Goal: Task Accomplishment & Management: Use online tool/utility

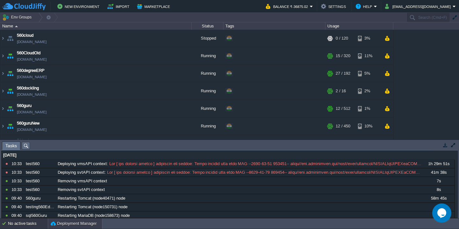
click at [61, 222] on button "Deployment Manager" at bounding box center [74, 223] width 46 height 6
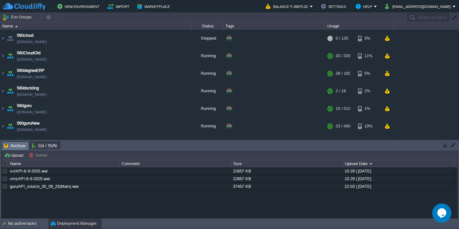
click at [74, 223] on button "Deployment Manager" at bounding box center [74, 223] width 46 height 6
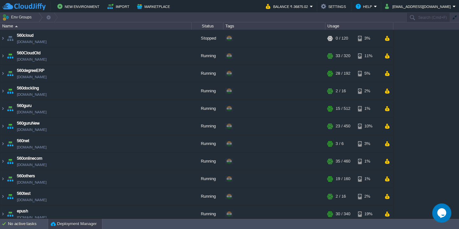
click at [74, 223] on button "Deployment Manager" at bounding box center [74, 223] width 46 height 6
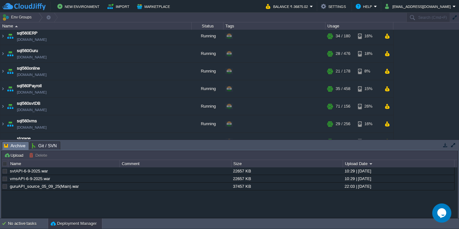
scroll to position [364, 0]
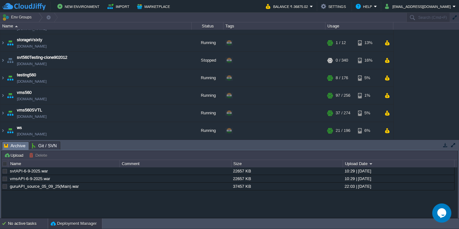
click at [22, 223] on div "No active tasks" at bounding box center [28, 223] width 40 height 10
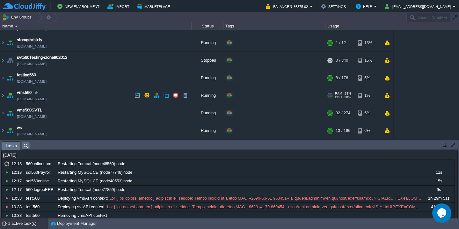
click at [87, 95] on td "vms560 vms560.cloudjiffy.net" at bounding box center [95, 96] width 191 height 18
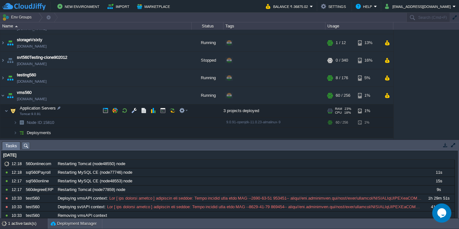
scroll to position [397, 0]
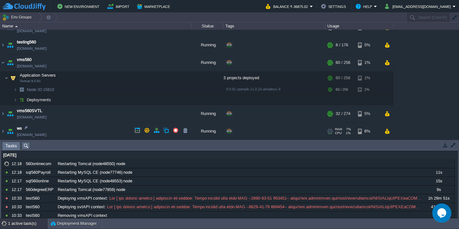
click at [74, 125] on td "ws test560.cloudjiffy.net" at bounding box center [95, 131] width 191 height 18
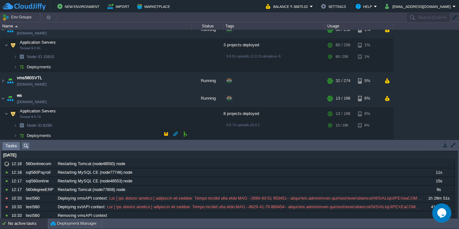
click at [71, 134] on td "Deployments" at bounding box center [95, 135] width 191 height 10
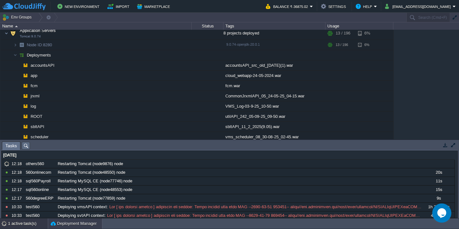
click at [58, 225] on button "Deployment Manager" at bounding box center [74, 223] width 46 height 6
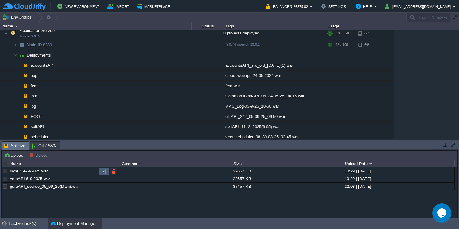
click at [102, 171] on button "button" at bounding box center [104, 171] width 6 height 6
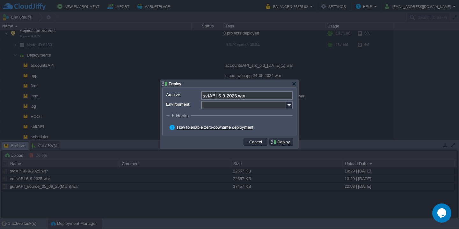
click at [222, 106] on input "Environment:" at bounding box center [243, 105] width 85 height 8
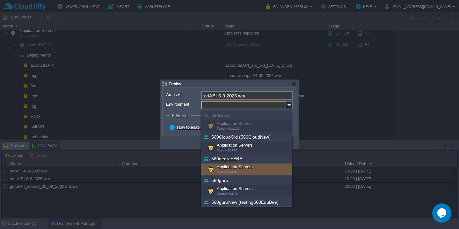
scroll to position [229, 0]
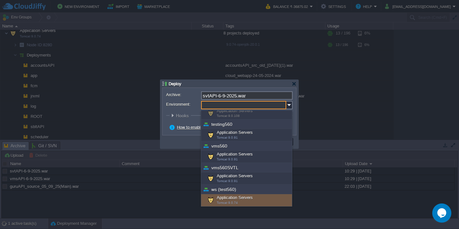
click at [231, 200] on div "Application Servers Tomcat 9.0.74" at bounding box center [246, 200] width 91 height 12
type input "Application Servers (ws (test560))"
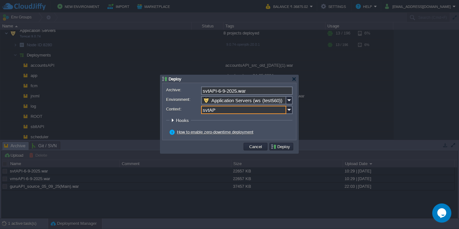
type input "svtAPI"
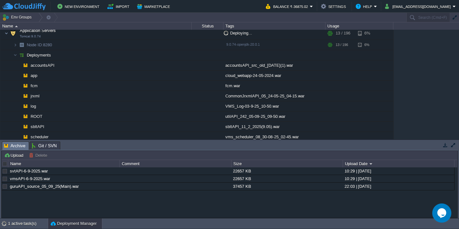
scroll to position [517, 0]
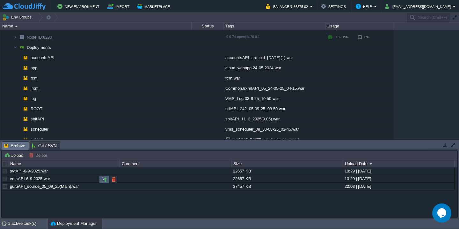
click at [102, 179] on button "button" at bounding box center [104, 179] width 6 height 6
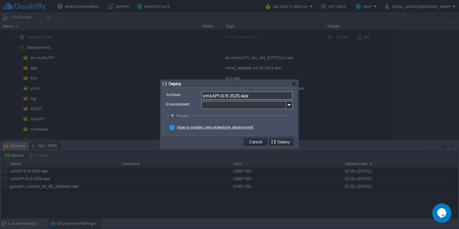
click at [227, 106] on input "Environment:" at bounding box center [243, 105] width 85 height 8
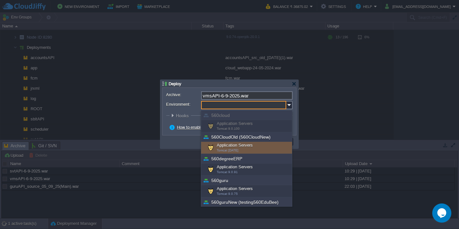
scroll to position [229, 0]
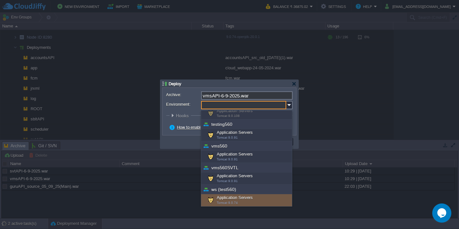
click at [239, 200] on div "Application Servers Tomcat 9.0.74" at bounding box center [246, 200] width 91 height 12
type input "Application Servers (ws (test560))"
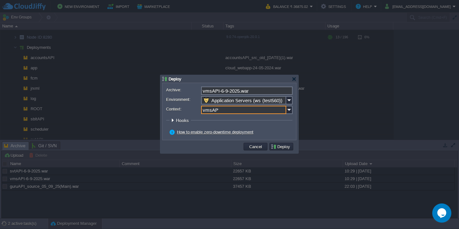
type input "vmsAPI"
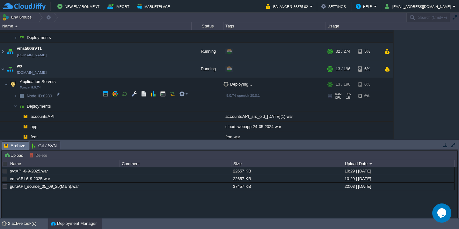
scroll to position [414, 0]
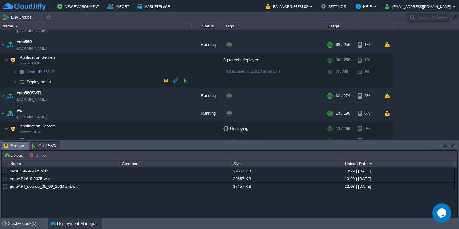
click at [81, 81] on td "Deployments" at bounding box center [95, 82] width 191 height 10
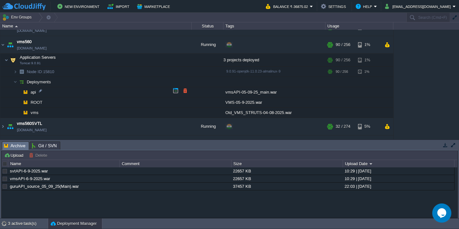
scroll to position [425, 0]
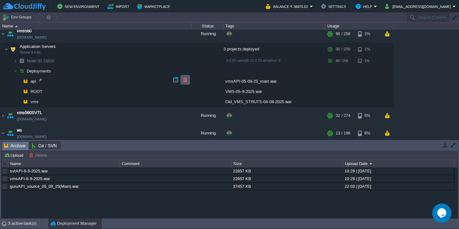
click at [185, 79] on button "button" at bounding box center [185, 80] width 6 height 6
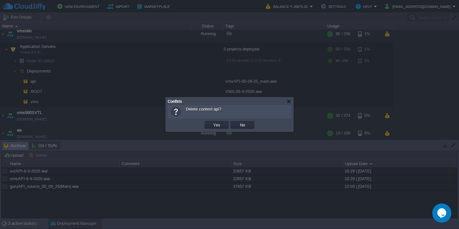
click at [211, 122] on button "Yes" at bounding box center [216, 125] width 11 height 6
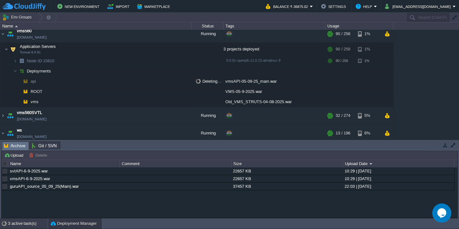
click at [16, 222] on div "3 active task(s)" at bounding box center [28, 223] width 40 height 10
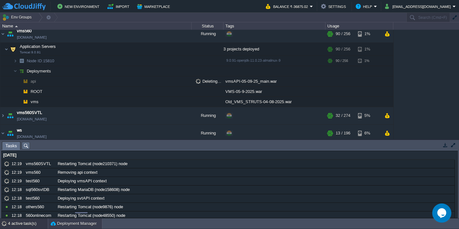
click at [75, 223] on button "Deployment Manager" at bounding box center [74, 223] width 46 height 6
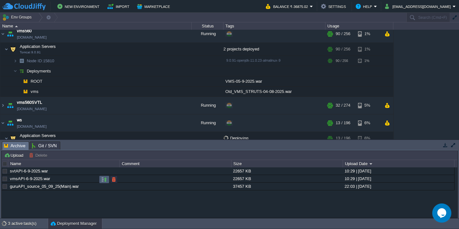
click at [102, 179] on button "button" at bounding box center [104, 179] width 6 height 6
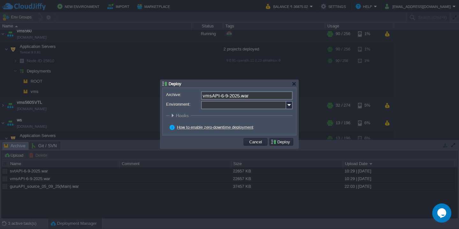
click at [218, 104] on input "Environment:" at bounding box center [243, 105] width 85 height 8
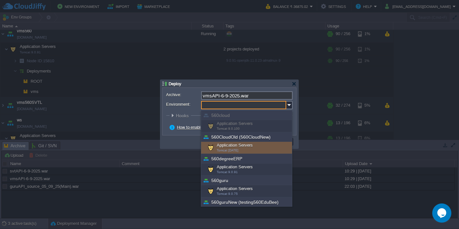
scroll to position [229, 0]
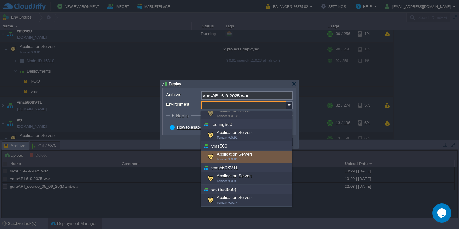
click at [235, 155] on div "Application Servers Tomcat 9.0.91" at bounding box center [246, 156] width 91 height 12
type input "Application Servers (vms560)"
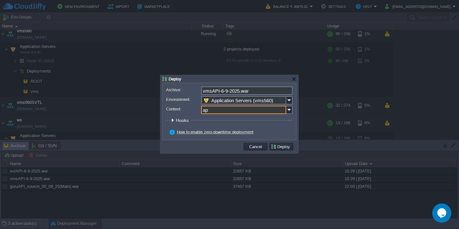
type input "api"
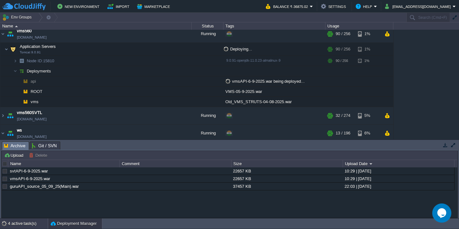
click at [15, 221] on div "4 active task(s)" at bounding box center [28, 223] width 40 height 10
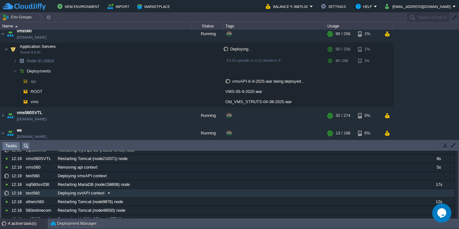
scroll to position [0, 0]
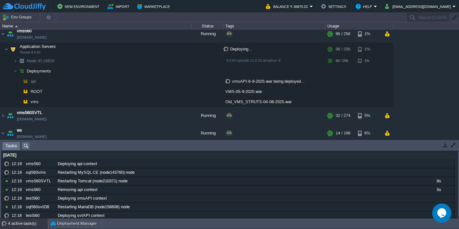
click at [25, 226] on div "4 active task(s)" at bounding box center [28, 223] width 40 height 10
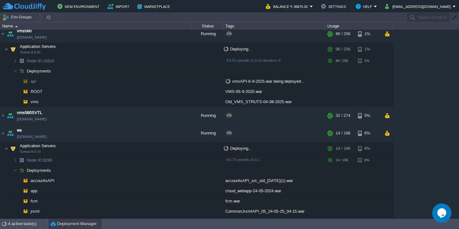
click at [77, 222] on button "Deployment Manager" at bounding box center [74, 223] width 46 height 6
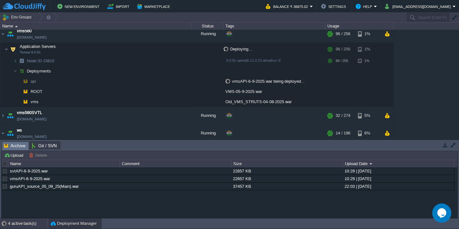
click at [25, 224] on div "4 active task(s)" at bounding box center [28, 223] width 40 height 10
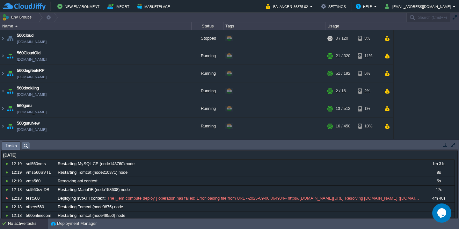
scroll to position [440, 0]
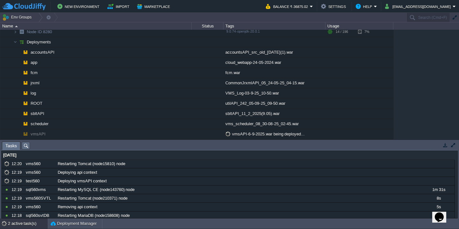
scroll to position [535, 0]
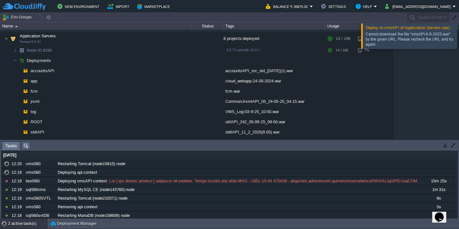
click at [459, 32] on div at bounding box center [467, 35] width 0 height 25
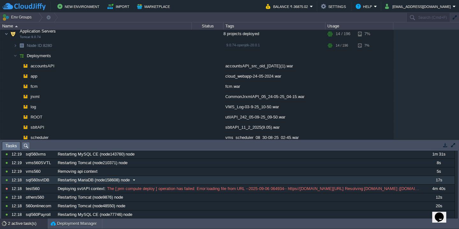
scroll to position [0, 0]
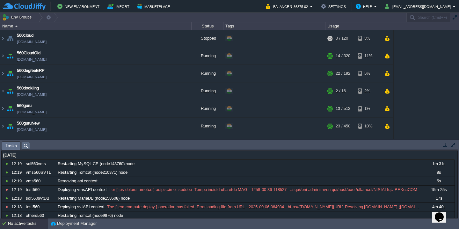
scroll to position [390, 0]
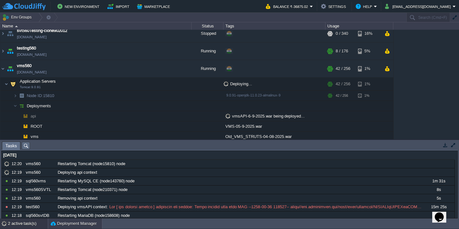
click at [53, 224] on button "Deployment Manager" at bounding box center [74, 223] width 46 height 6
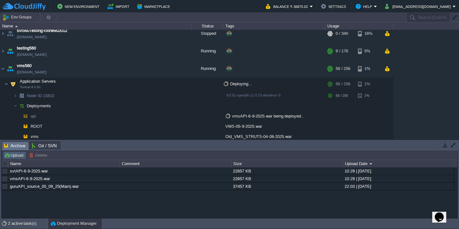
click at [9, 156] on button "Upload" at bounding box center [14, 155] width 21 height 6
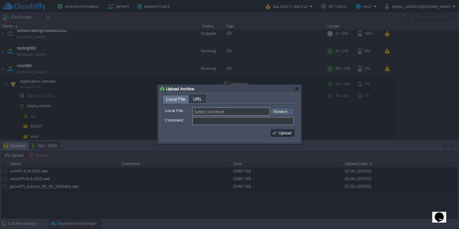
click at [292, 113] on input "file" at bounding box center [253, 111] width 81 height 8
type input "C:\fakepath\HRMS_06-09-2025-13_00.war"
type input "HRMS_06-09-2025-13_00.war"
click at [276, 130] on button "Upload" at bounding box center [282, 133] width 21 height 6
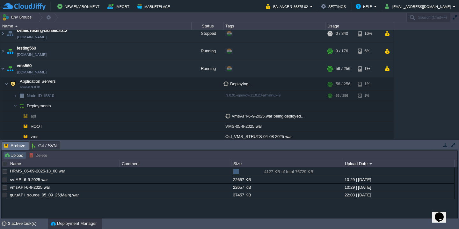
click at [17, 157] on button "Upload" at bounding box center [14, 155] width 21 height 6
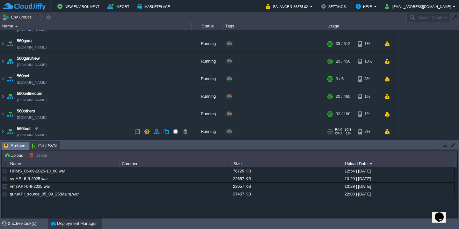
scroll to position [91, 0]
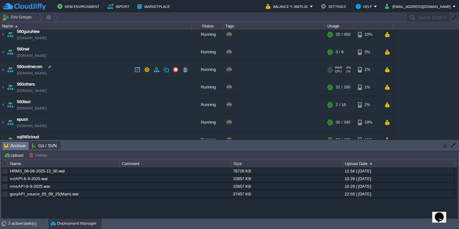
click at [99, 66] on td "560onlinecom [DOMAIN_NAME]" at bounding box center [95, 70] width 191 height 18
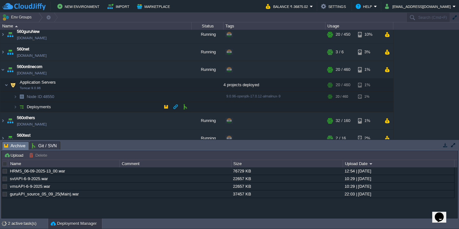
click at [80, 105] on td "Deployments" at bounding box center [95, 107] width 191 height 10
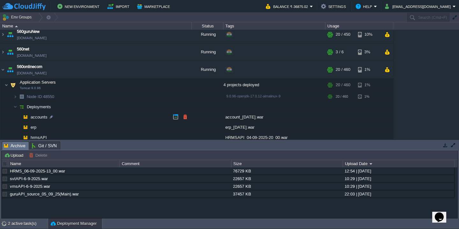
scroll to position [115, 0]
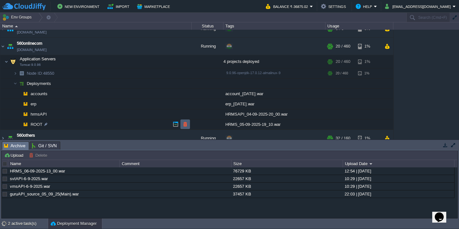
click at [185, 127] on button "button" at bounding box center [185, 124] width 6 height 6
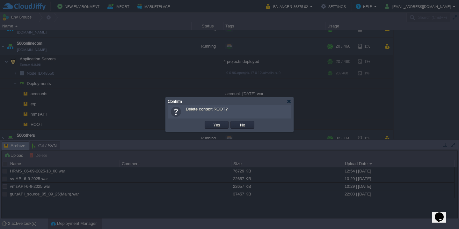
click at [211, 122] on button "Yes" at bounding box center [216, 125] width 11 height 6
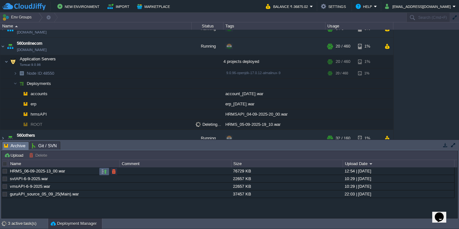
click at [105, 173] on button "button" at bounding box center [104, 171] width 6 height 6
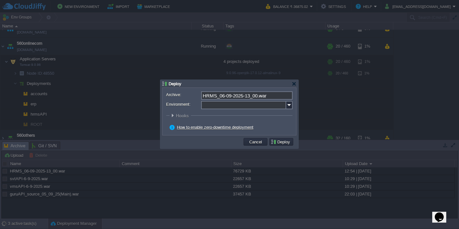
click at [236, 109] on form "Archive: HRMS_06-09-2025-13_00.war Environment: : ROOT Hooks Pre Build Post Pre…" at bounding box center [229, 111] width 127 height 40
click at [240, 107] on input "Environment:" at bounding box center [243, 105] width 85 height 8
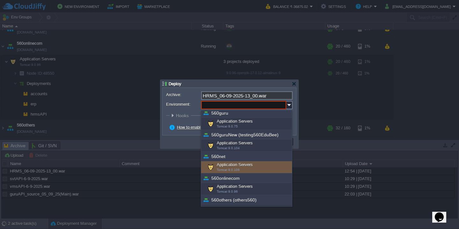
scroll to position [83, 0]
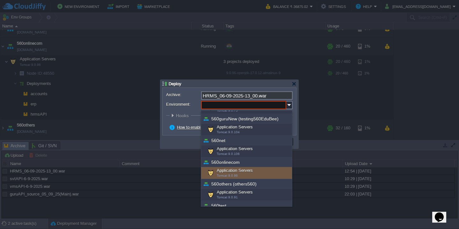
click at [232, 177] on span "Tomcat 9.0.96" at bounding box center [227, 175] width 21 height 4
type input "Application Servers (560onlinecom)"
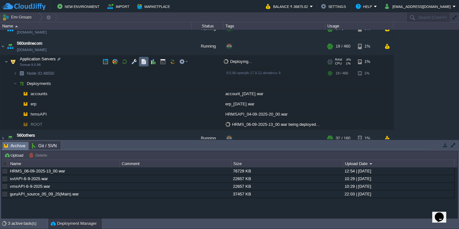
click at [143, 64] on button "button" at bounding box center [144, 62] width 6 height 6
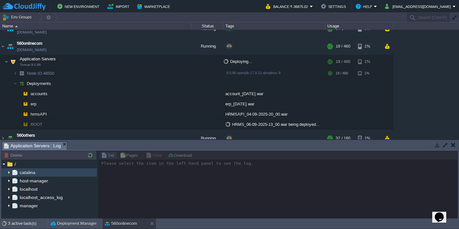
click at [9, 171] on img at bounding box center [8, 172] width 5 height 8
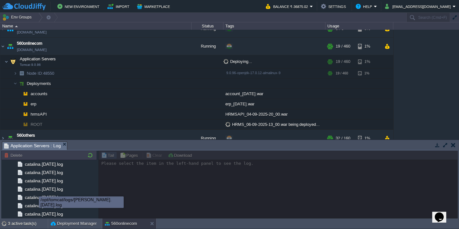
scroll to position [754, 0]
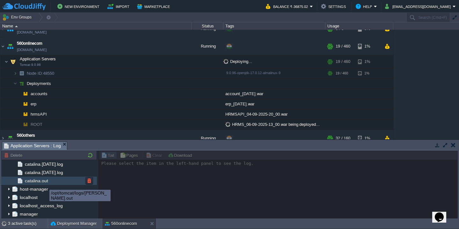
click at [53, 180] on div "catalina.out" at bounding box center [49, 180] width 96 height 8
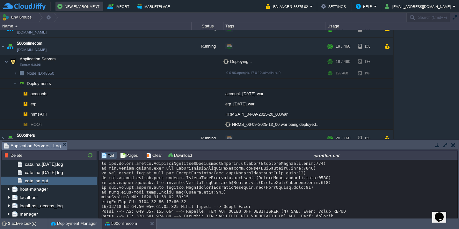
scroll to position [5120, 0]
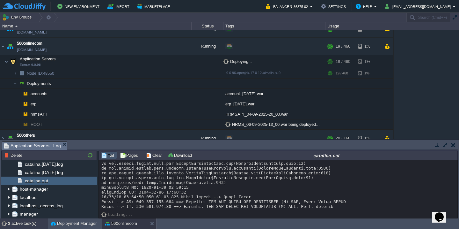
click at [20, 224] on div "3 active task(s)" at bounding box center [28, 223] width 40 height 10
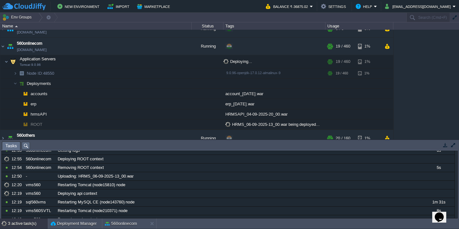
scroll to position [0, 0]
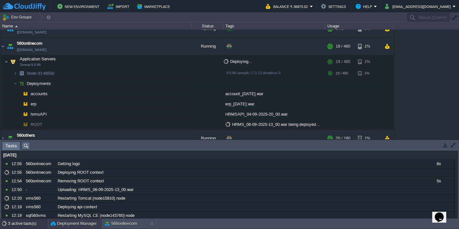
click at [64, 222] on button "Deployment Manager" at bounding box center [74, 223] width 46 height 6
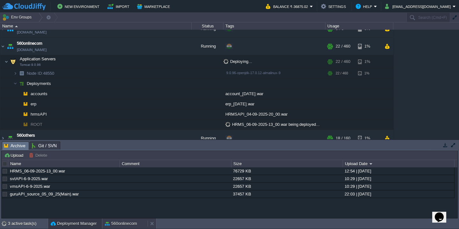
click at [119, 223] on button "560onlinecom" at bounding box center [121, 223] width 32 height 6
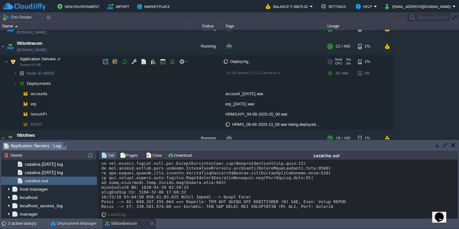
click at [75, 62] on td "Application Servers Tomcat 9.0.96" at bounding box center [95, 61] width 191 height 13
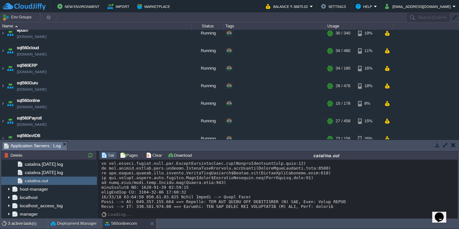
scroll to position [440, 0]
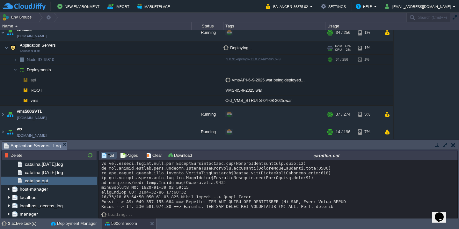
click at [80, 44] on td "Application Servers Tomcat 9.0.91" at bounding box center [95, 47] width 191 height 13
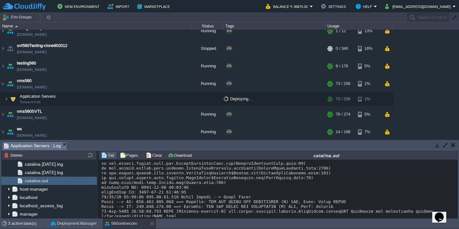
scroll to position [5254, 0]
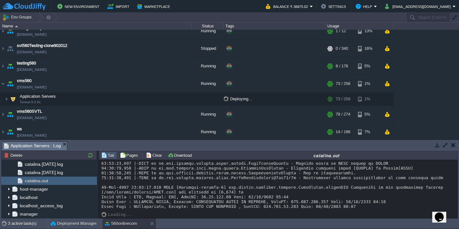
click at [151, 154] on button "Clear" at bounding box center [155, 155] width 18 height 6
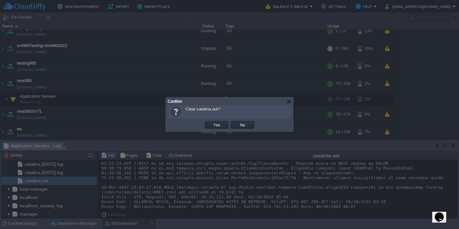
click at [211, 122] on button "Yes" at bounding box center [216, 125] width 11 height 6
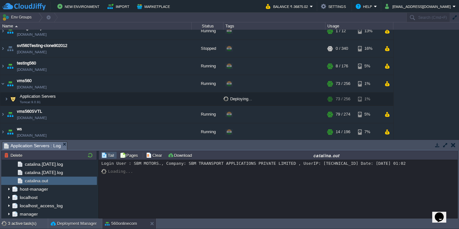
scroll to position [0, 0]
click at [65, 221] on button "Deployment Manager" at bounding box center [74, 223] width 46 height 6
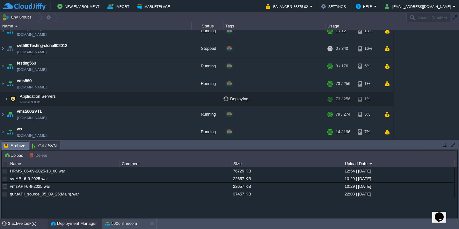
click at [17, 219] on div "3 active task(s)" at bounding box center [28, 223] width 40 height 10
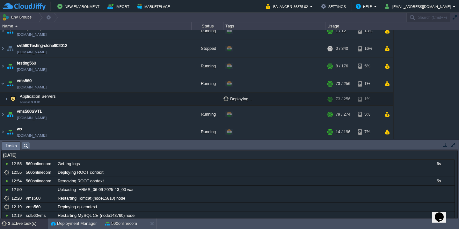
click at [455, 19] on button "button" at bounding box center [455, 18] width 6 height 6
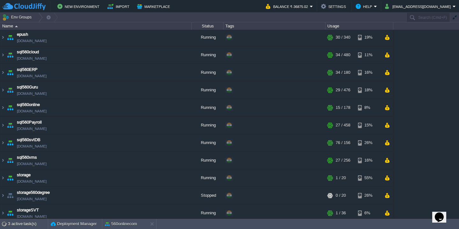
scroll to position [189, 0]
click at [86, 77] on td "sql560ERP [DOMAIN_NAME]" at bounding box center [95, 73] width 191 height 18
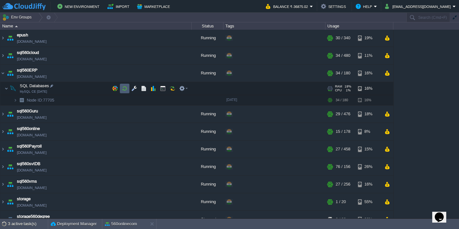
click at [128, 88] on td at bounding box center [125, 89] width 10 height 10
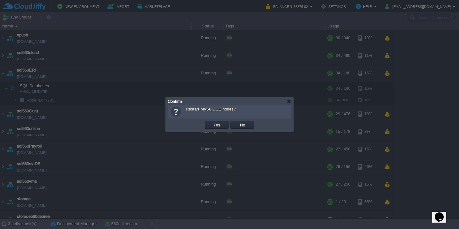
click at [211, 122] on button "Yes" at bounding box center [216, 125] width 11 height 6
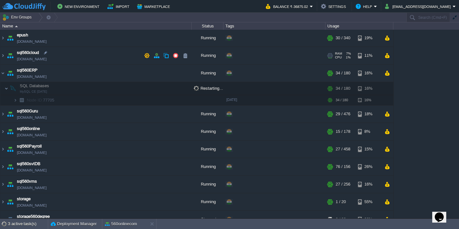
click at [93, 62] on td "sql560cloud [DOMAIN_NAME]" at bounding box center [95, 56] width 191 height 18
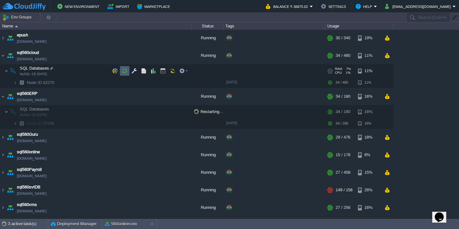
click at [123, 73] on button "button" at bounding box center [125, 71] width 6 height 6
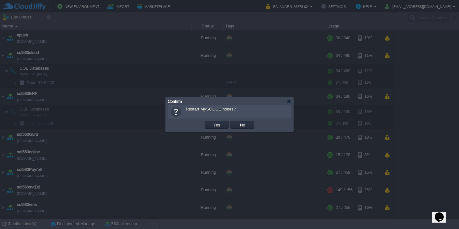
click at [211, 122] on button "Yes" at bounding box center [216, 125] width 11 height 6
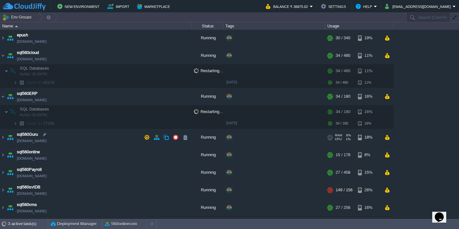
click at [92, 139] on td "sql560Guru [DOMAIN_NAME]" at bounding box center [95, 137] width 191 height 18
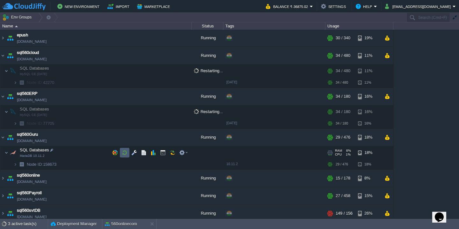
click at [124, 151] on button "button" at bounding box center [125, 152] width 6 height 6
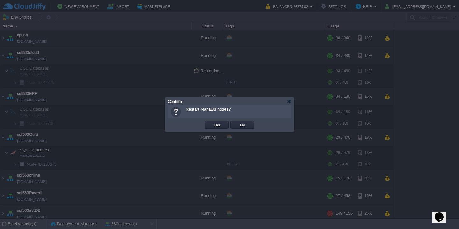
click at [211, 122] on button "Yes" at bounding box center [216, 125] width 11 height 6
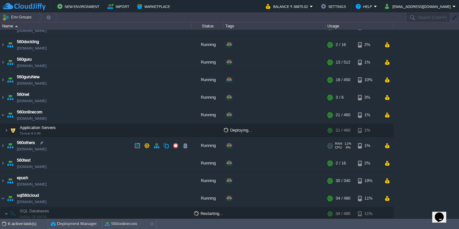
scroll to position [46, 0]
click at [92, 149] on td "560others [DOMAIN_NAME]" at bounding box center [95, 146] width 191 height 18
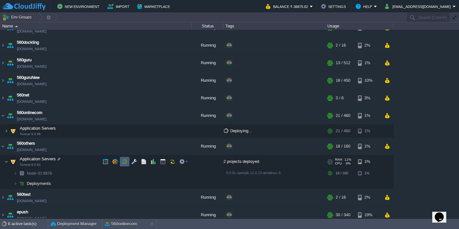
click at [124, 162] on button "button" at bounding box center [125, 161] width 6 height 6
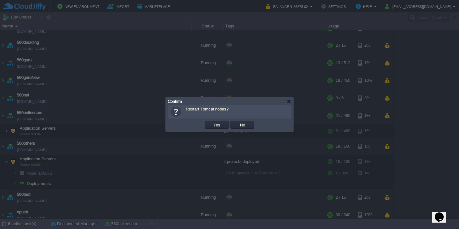
click at [211, 122] on button "Yes" at bounding box center [216, 125] width 11 height 6
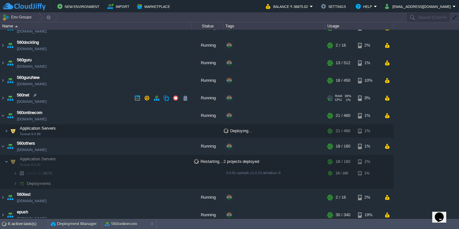
click at [100, 101] on td "560net [DOMAIN_NAME]" at bounding box center [95, 98] width 191 height 18
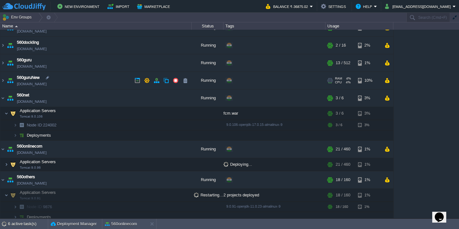
click at [106, 87] on td "560guruNew [DOMAIN_NAME]" at bounding box center [95, 81] width 191 height 18
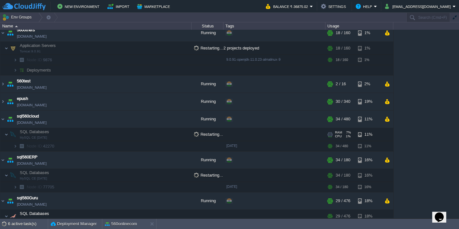
scroll to position [0, 0]
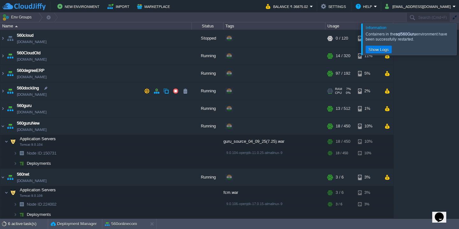
click at [108, 95] on td "560dockling [DOMAIN_NAME]" at bounding box center [95, 91] width 191 height 18
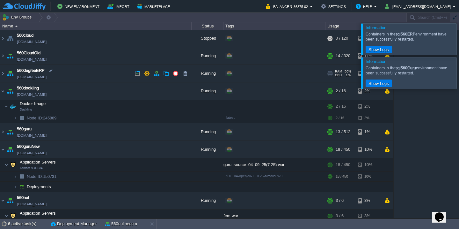
click at [101, 76] on td "560degreeERP [DOMAIN_NAME]" at bounding box center [95, 74] width 191 height 18
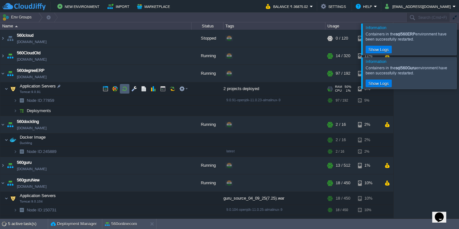
click at [124, 92] on td at bounding box center [125, 89] width 10 height 10
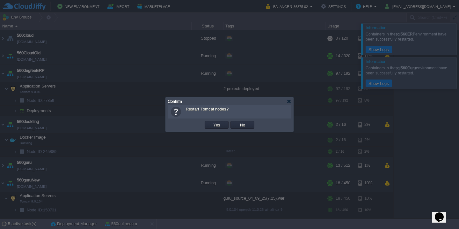
click at [211, 122] on button "Yes" at bounding box center [216, 125] width 11 height 6
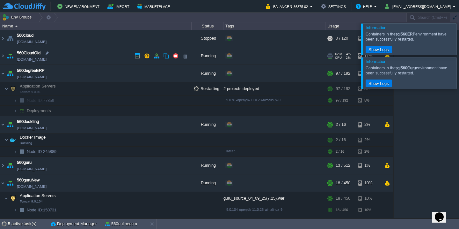
click at [103, 57] on td "560CloudOld [DOMAIN_NAME]" at bounding box center [95, 56] width 191 height 18
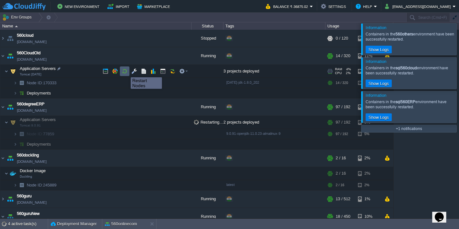
click at [127, 70] on button "button" at bounding box center [125, 71] width 6 height 6
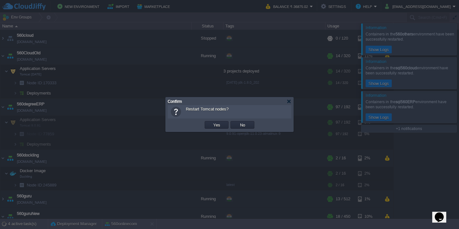
click at [211, 122] on button "Yes" at bounding box center [216, 125] width 11 height 6
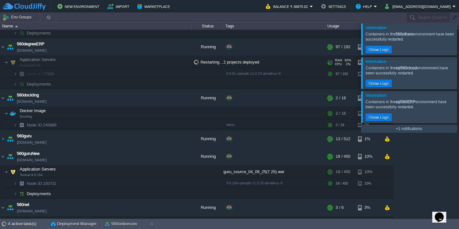
scroll to position [73, 0]
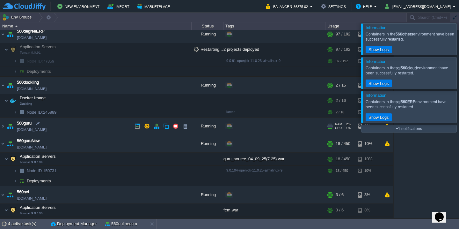
click at [107, 129] on td "560guru [DOMAIN_NAME]" at bounding box center [95, 126] width 191 height 18
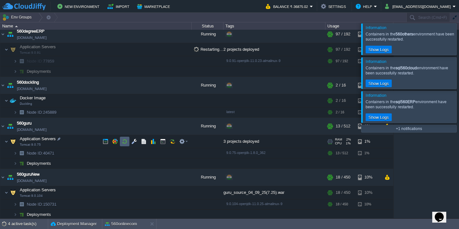
click at [125, 143] on button "button" at bounding box center [125, 141] width 6 height 6
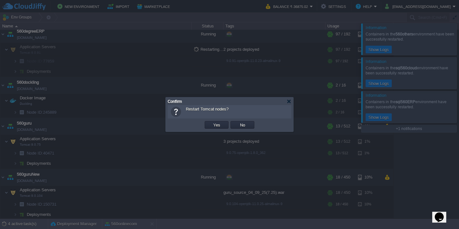
click at [211, 122] on button "Yes" at bounding box center [216, 125] width 11 height 6
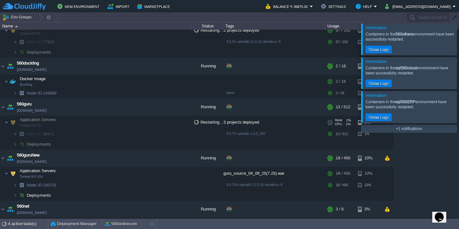
scroll to position [107, 0]
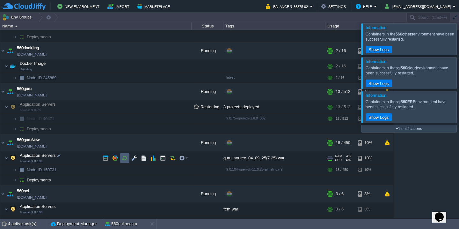
click at [124, 156] on button "button" at bounding box center [125, 158] width 6 height 6
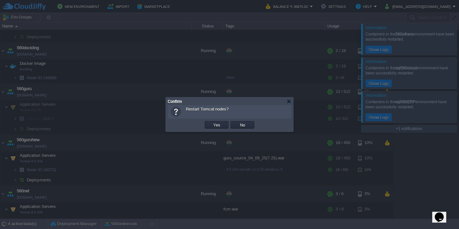
click at [211, 122] on button "Yes" at bounding box center [216, 125] width 11 height 6
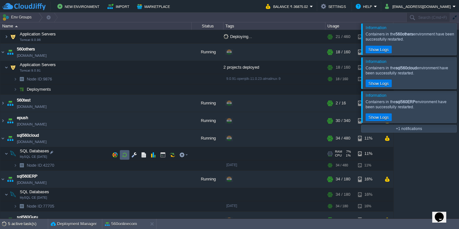
scroll to position [334, 0]
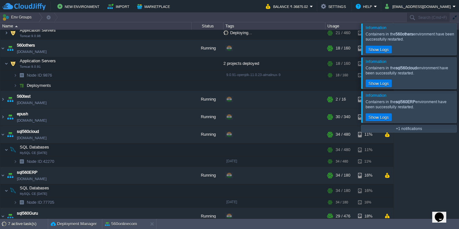
click at [459, 35] on div at bounding box center [467, 38] width 0 height 31
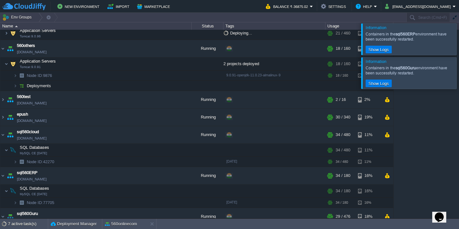
click at [459, 35] on div at bounding box center [467, 38] width 0 height 31
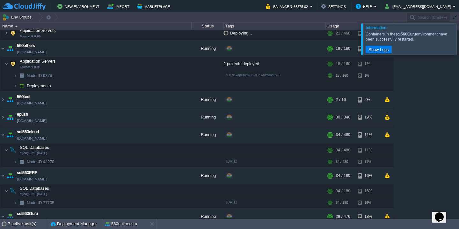
click at [459, 35] on div at bounding box center [467, 38] width 0 height 31
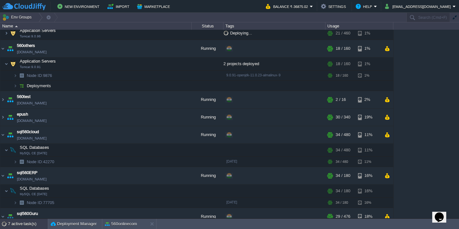
click at [12, 227] on div "7 active task(s)" at bounding box center [28, 223] width 40 height 10
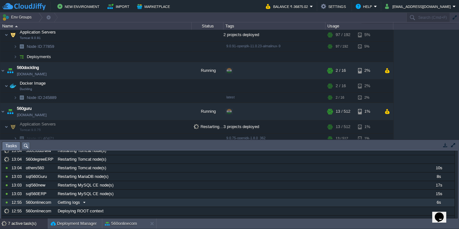
scroll to position [29, 0]
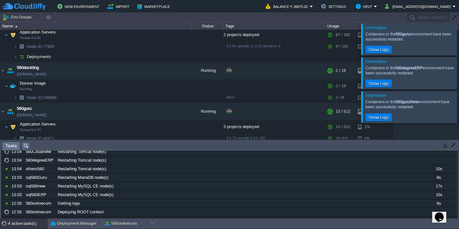
click at [459, 42] on div at bounding box center [467, 38] width 0 height 31
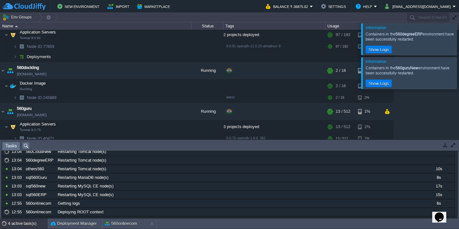
click at [459, 42] on div at bounding box center [467, 38] width 0 height 31
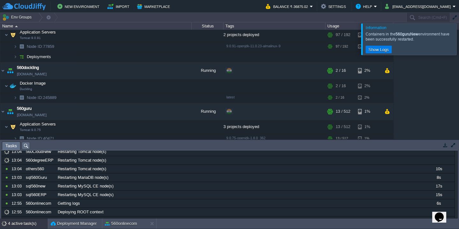
click at [459, 42] on div at bounding box center [467, 38] width 0 height 31
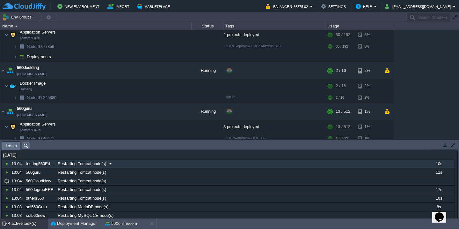
scroll to position [36, 0]
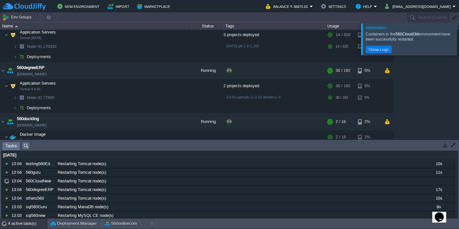
click at [459, 44] on div at bounding box center [467, 38] width 0 height 31
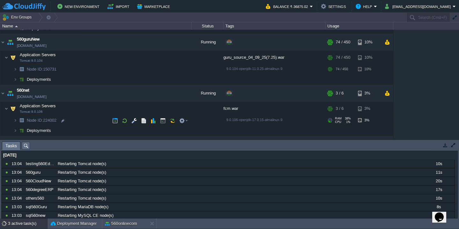
scroll to position [226, 0]
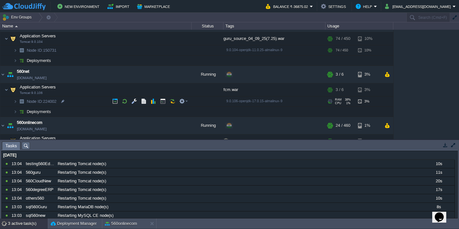
click at [70, 105] on td "Node ID: 224002" at bounding box center [95, 101] width 191 height 10
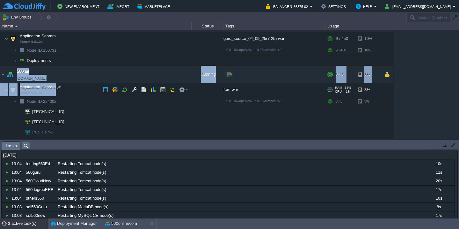
copy tbody "560net [DOMAIN_NAME] Running + Add to Env Group RAM 38% CPU 1% 3 / 6 3% Applica…"
drag, startPoint x: 15, startPoint y: 78, endPoint x: 55, endPoint y: 85, distance: 40.7
click at [55, 85] on tbody "560net [DOMAIN_NAME] Running + Add to Env Group RAM 38% CPU 1% 3 / 6 3% Applica…" at bounding box center [196, 107] width 393 height 82
click at [444, 96] on div "560cloud [DOMAIN_NAME] Stopped + Add to Env Group RAM 0% CPU 0% 0 / 120 3% 560C…" at bounding box center [229, 84] width 459 height 109
